Goal: Task Accomplishment & Management: Complete application form

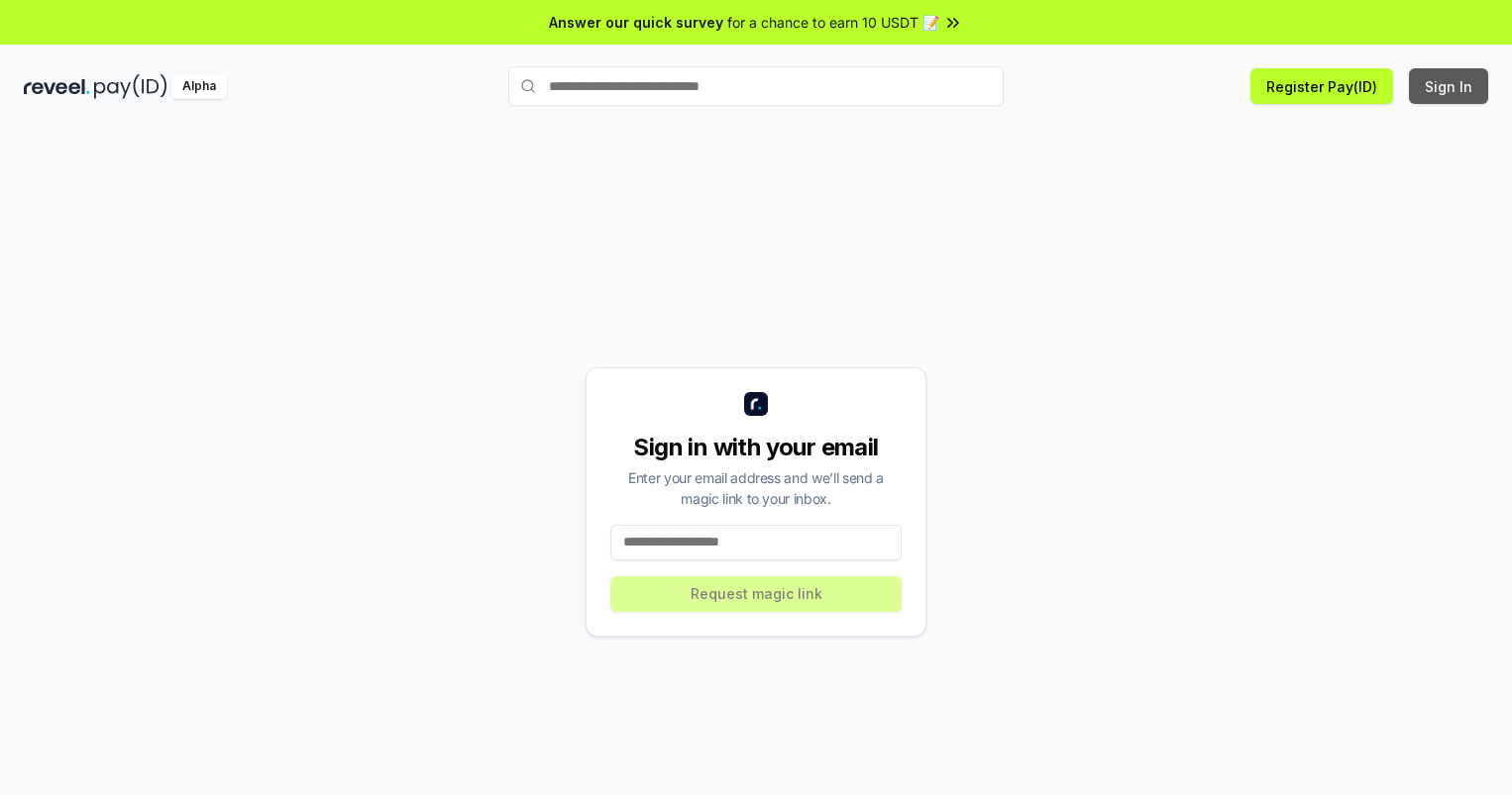
click at [1449, 86] on button "Sign In" at bounding box center [1448, 87] width 80 height 36
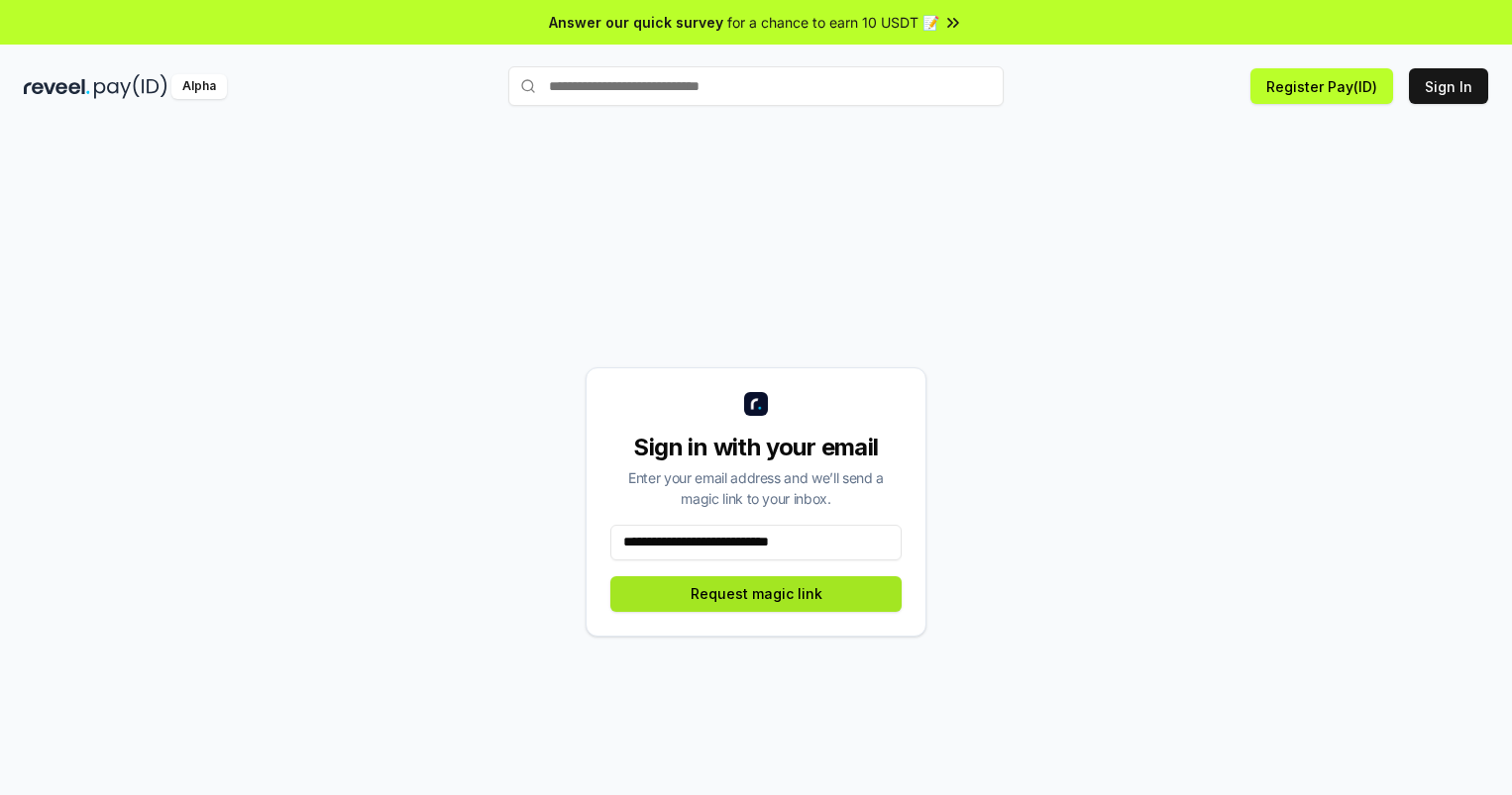
type input "**********"
click at [756, 593] on button "Request magic link" at bounding box center [756, 594] width 291 height 36
